Goal: Find specific fact

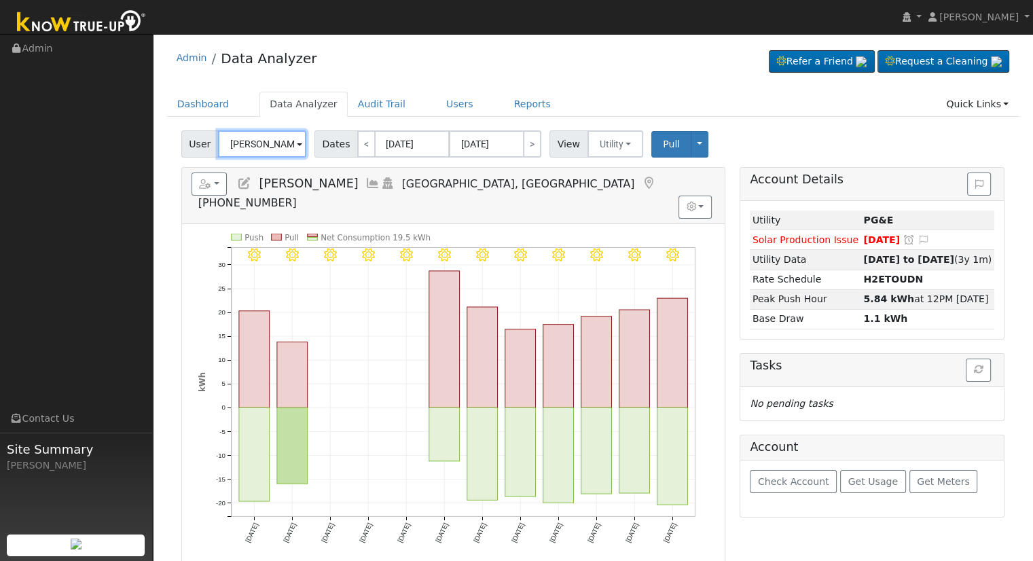
click at [240, 137] on input "[PERSON_NAME]" at bounding box center [262, 143] width 88 height 27
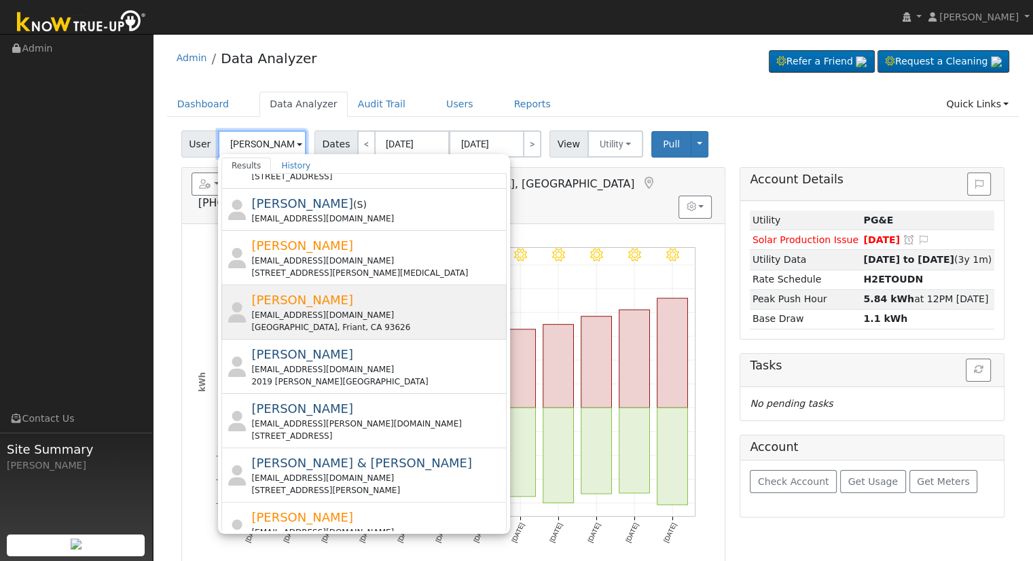
scroll to position [465, 0]
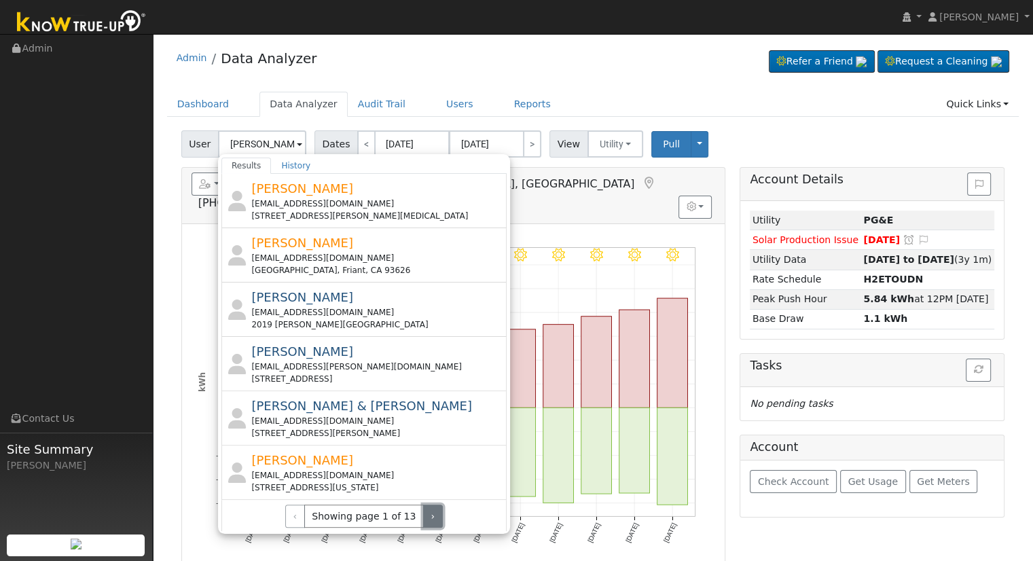
click at [423, 506] on button "›" at bounding box center [433, 516] width 20 height 23
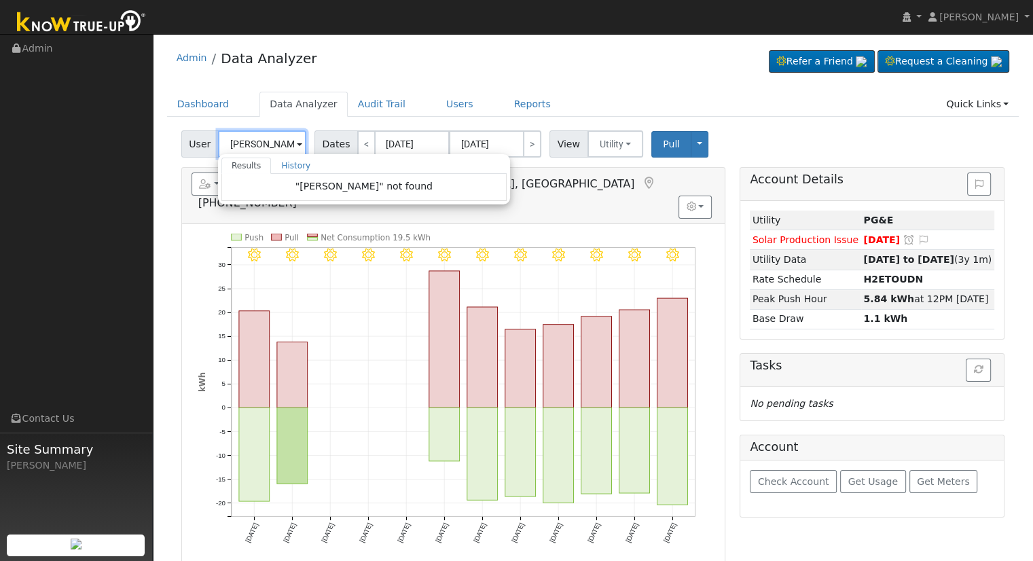
drag, startPoint x: 397, startPoint y: 514, endPoint x: 259, endPoint y: 143, distance: 396.1
click at [259, 143] on input "[PERSON_NAME]" at bounding box center [262, 143] width 88 height 27
click at [243, 143] on input "[PERSON_NAME]" at bounding box center [262, 143] width 88 height 27
click at [230, 141] on input "[PERSON_NAME]" at bounding box center [262, 143] width 88 height 27
click at [222, 141] on input "[PERSON_NAME]" at bounding box center [262, 143] width 88 height 27
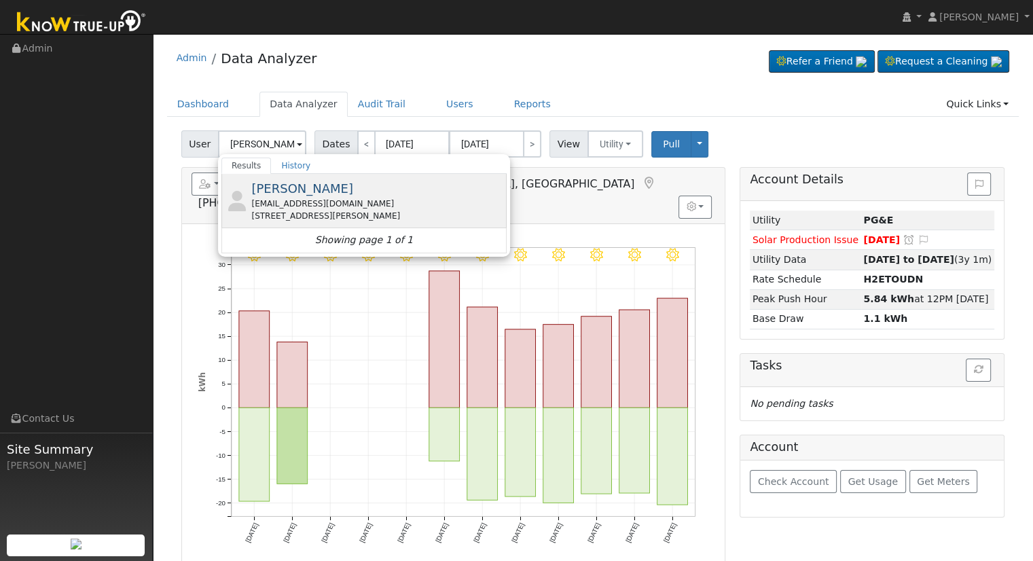
click at [402, 216] on div "[STREET_ADDRESS][PERSON_NAME]" at bounding box center [377, 216] width 252 height 12
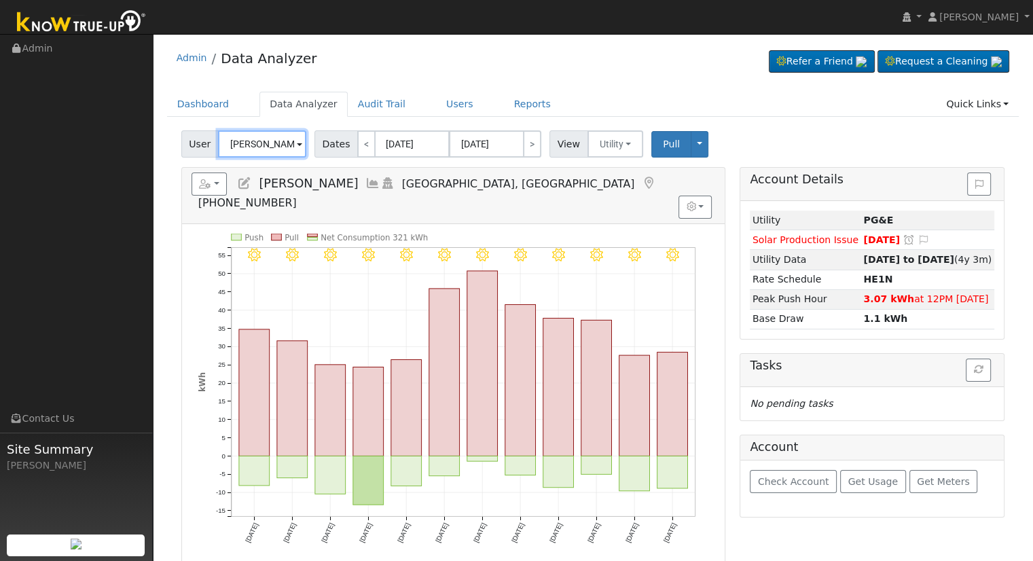
click at [239, 147] on input "[PERSON_NAME]" at bounding box center [262, 143] width 88 height 27
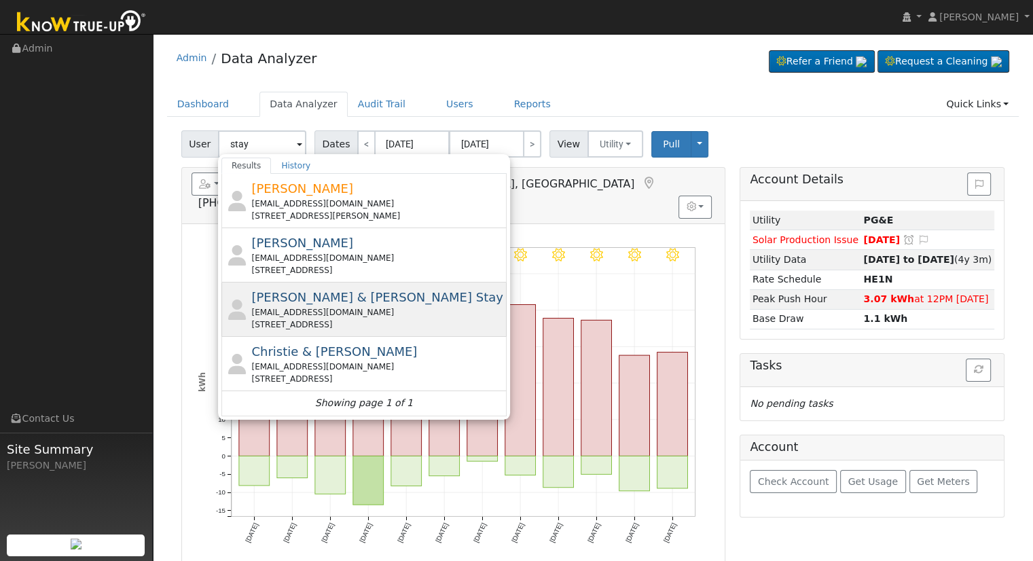
click at [294, 302] on span "[PERSON_NAME] & [PERSON_NAME] Stay" at bounding box center [376, 297] width 251 height 14
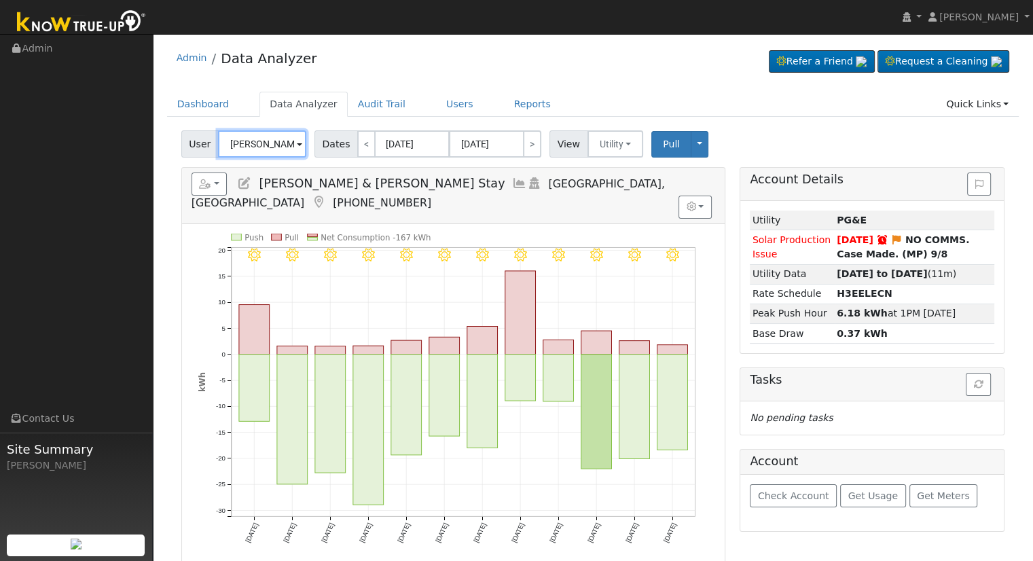
click at [278, 156] on input "[PERSON_NAME] & [PERSON_NAME] Stay" at bounding box center [262, 143] width 88 height 27
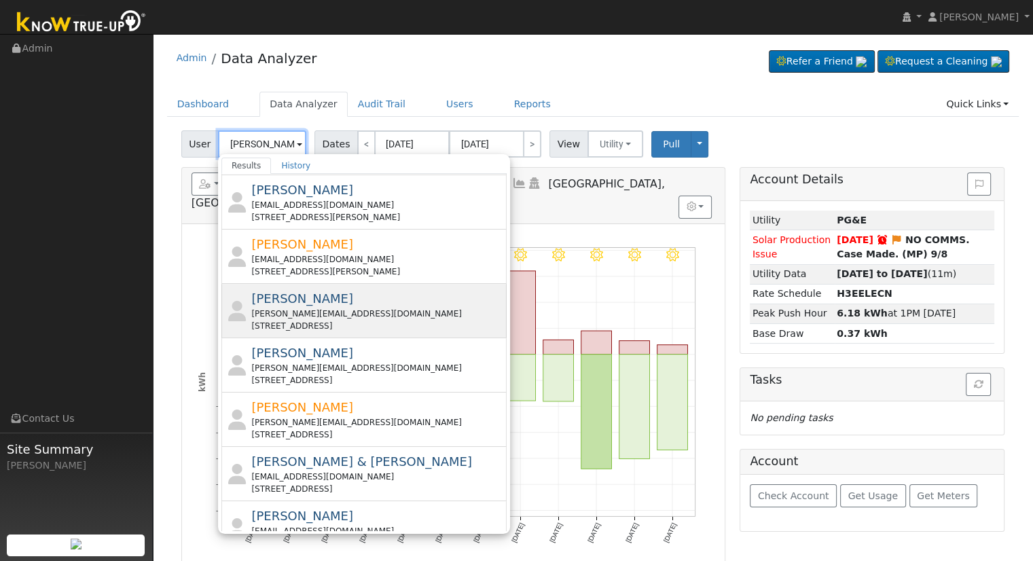
scroll to position [272, 0]
click at [316, 320] on div "[STREET_ADDRESS]" at bounding box center [377, 325] width 252 height 12
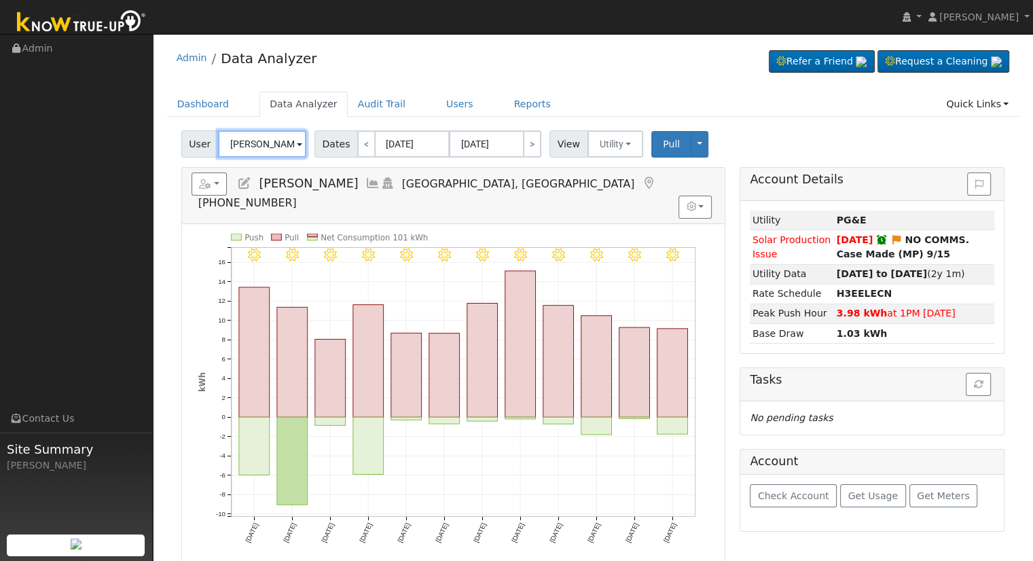
click at [276, 148] on input "[PERSON_NAME]" at bounding box center [262, 143] width 88 height 27
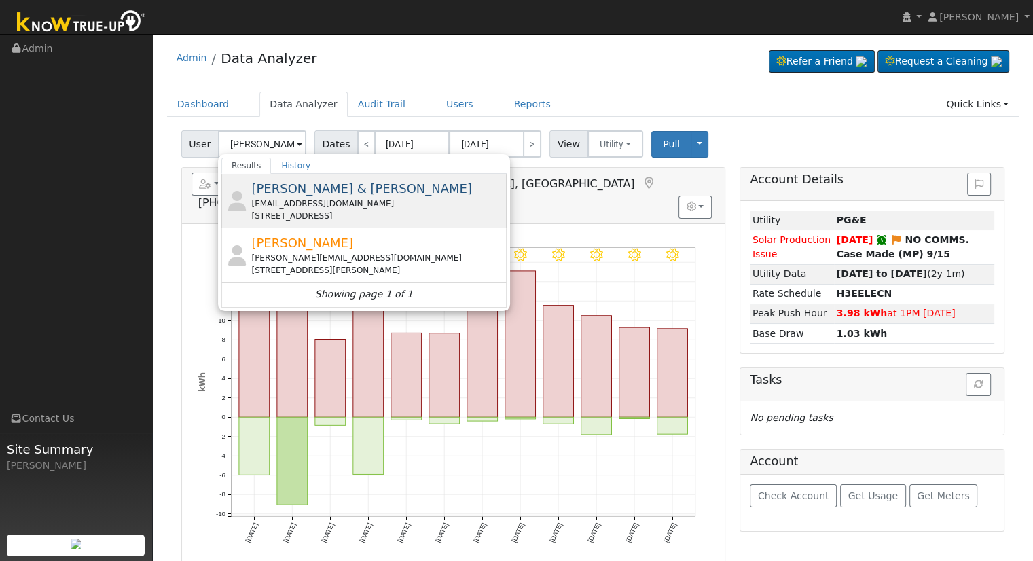
click at [273, 201] on div "[EMAIL_ADDRESS][DOMAIN_NAME]" at bounding box center [377, 204] width 252 height 12
type input "[PERSON_NAME] & [PERSON_NAME]"
